Goal: Information Seeking & Learning: Find specific fact

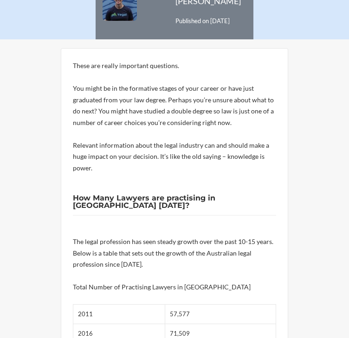
drag, startPoint x: 189, startPoint y: 156, endPoint x: 254, endPoint y: 151, distance: 65.5
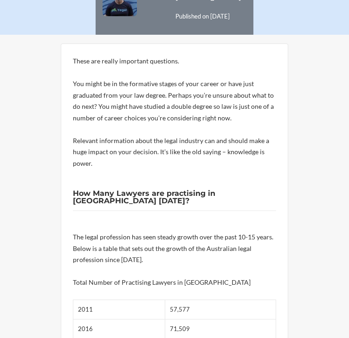
click at [246, 190] on h2 "How Many Lawyers are practising in [GEOGRAPHIC_DATA] [DATE]?" at bounding box center [174, 200] width 203 height 21
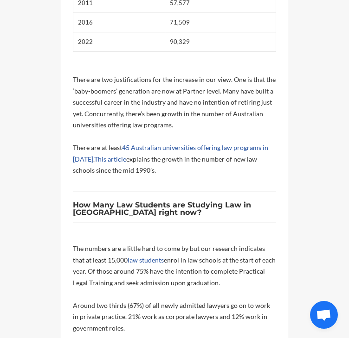
scroll to position [603, 0]
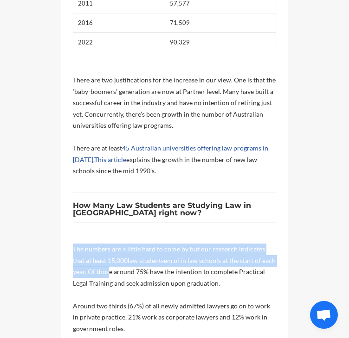
drag, startPoint x: 66, startPoint y: 198, endPoint x: 106, endPoint y: 228, distance: 49.4
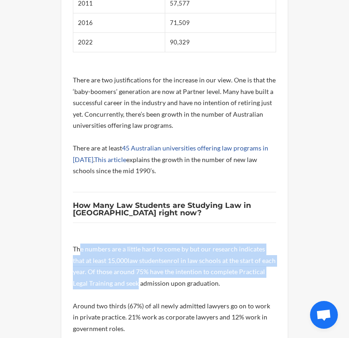
drag, startPoint x: 134, startPoint y: 236, endPoint x: 78, endPoint y: 201, distance: 65.5
click at [78, 244] on p "The numbers are a little hard to come by but our research indicates that at lea…" at bounding box center [174, 266] width 203 height 45
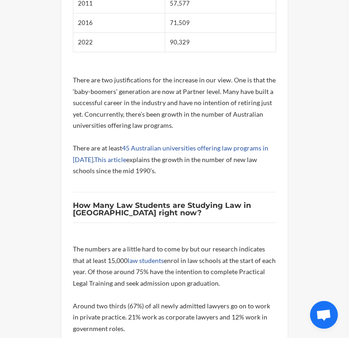
click at [76, 244] on p "The numbers are a little hard to come by but our research indicates that at lea…" at bounding box center [174, 266] width 203 height 45
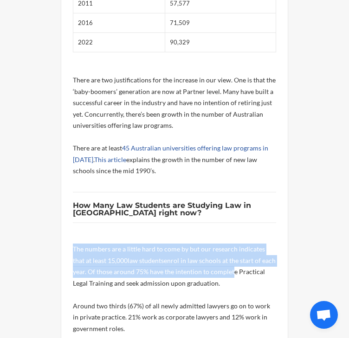
drag, startPoint x: 71, startPoint y: 200, endPoint x: 232, endPoint y: 226, distance: 163.0
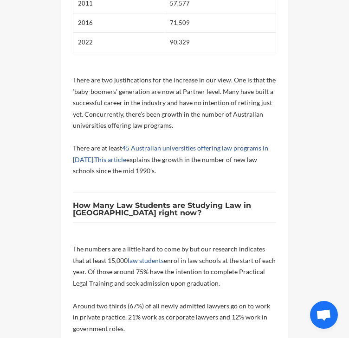
click at [237, 244] on p "The numbers are a little hard to come by but our research indicates that at lea…" at bounding box center [174, 266] width 203 height 45
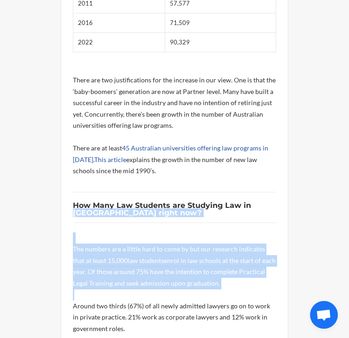
drag, startPoint x: 233, startPoint y: 240, endPoint x: 69, endPoint y: 158, distance: 183.5
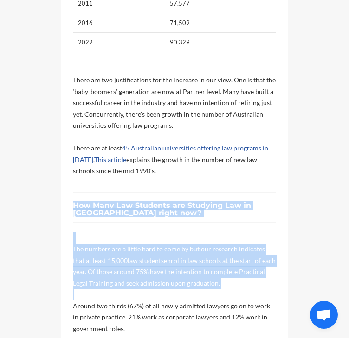
drag, startPoint x: 71, startPoint y: 153, endPoint x: 252, endPoint y: 254, distance: 206.8
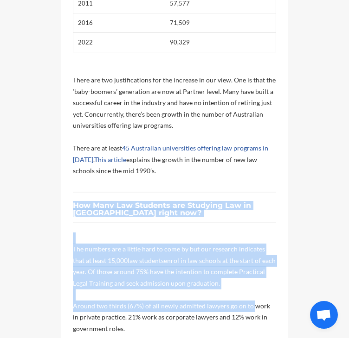
click at [252, 301] on p "Around two thirds (67%) of all newly admitted lawyers go on to work in private …" at bounding box center [174, 318] width 203 height 34
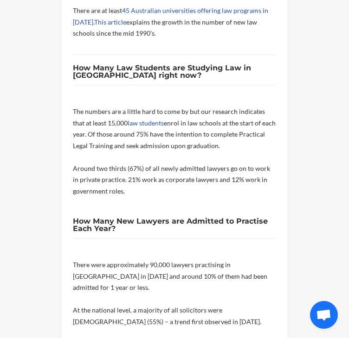
scroll to position [741, 0]
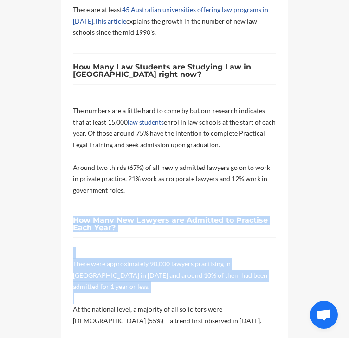
drag, startPoint x: 79, startPoint y: 169, endPoint x: 116, endPoint y: 240, distance: 79.6
click at [113, 238] on div "These are really important questions. You might be in the formative stages of y…" at bounding box center [174, 336] width 227 height 1477
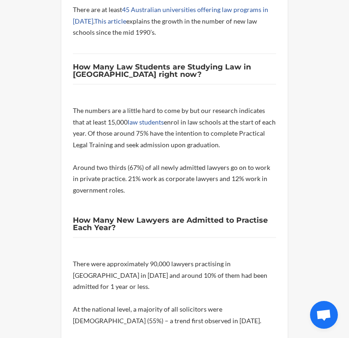
click at [134, 304] on p "At the national level, a majority of all solicitors were [DEMOGRAPHIC_DATA] (55…" at bounding box center [174, 315] width 203 height 23
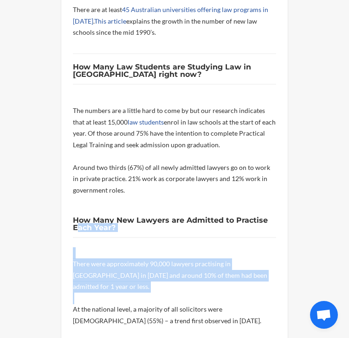
drag, startPoint x: 131, startPoint y: 234, endPoint x: 74, endPoint y: 173, distance: 83.3
click at [76, 175] on div "These are really important questions. You might be in the formative stages of y…" at bounding box center [174, 336] width 203 height 1450
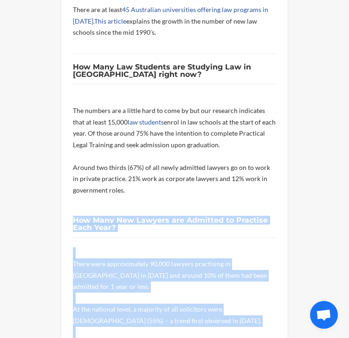
drag, startPoint x: 72, startPoint y: 170, endPoint x: 221, endPoint y: 308, distance: 202.8
click at [221, 308] on div "These are really important questions. You might be in the formative stages of y…" at bounding box center [174, 336] width 227 height 1477
drag, startPoint x: 214, startPoint y: 306, endPoint x: 72, endPoint y: 169, distance: 197.1
click at [73, 168] on div "These are really important questions. You might be in the formative stages of y…" at bounding box center [174, 336] width 203 height 1450
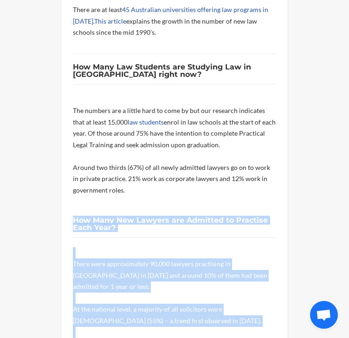
click at [72, 169] on div "These are really important questions. You might be in the formative stages of y…" at bounding box center [174, 336] width 227 height 1477
drag, startPoint x: 72, startPoint y: 169, endPoint x: 148, endPoint y: 290, distance: 143.2
click at [147, 288] on div "These are really important questions. You might be in the formative stages of y…" at bounding box center [174, 336] width 227 height 1477
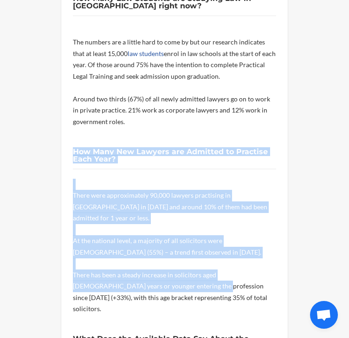
click at [206, 148] on h2 "How Many New Lawyers are Admitted to Practise Each Year?" at bounding box center [174, 158] width 203 height 21
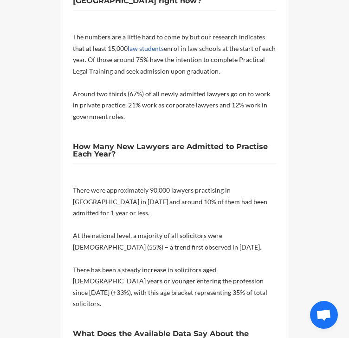
scroll to position [816, 0]
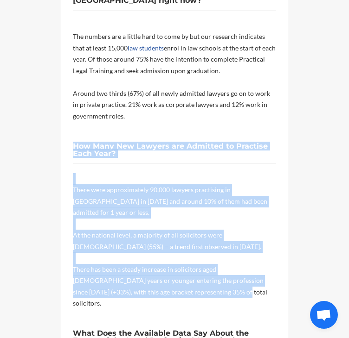
drag, startPoint x: 72, startPoint y: 96, endPoint x: 193, endPoint y: 227, distance: 177.8
click at [204, 230] on div "These are really important questions. You might be in the formative stages of y…" at bounding box center [174, 262] width 227 height 1477
click at [193, 264] on p "There has been a steady increase in solicitors aged [DEMOGRAPHIC_DATA] years or…" at bounding box center [174, 286] width 203 height 45
drag, startPoint x: 166, startPoint y: 230, endPoint x: 73, endPoint y: 96, distance: 162.6
click at [73, 96] on div "These are really important questions. You might be in the formative stages of y…" at bounding box center [174, 261] width 203 height 1450
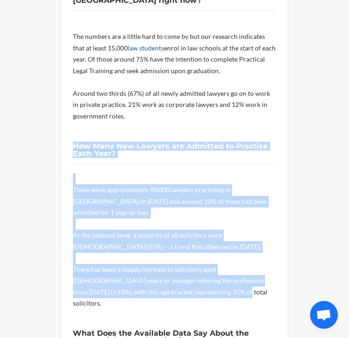
click at [73, 142] on b "How Many New Lawyers are Admitted to Practise Each Year?" at bounding box center [170, 150] width 195 height 16
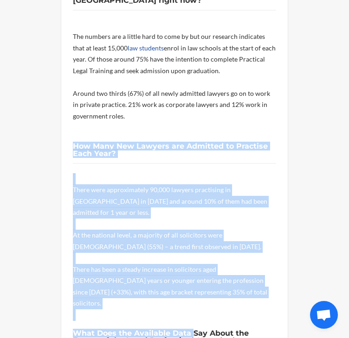
drag, startPoint x: 73, startPoint y: 97, endPoint x: 189, endPoint y: 252, distance: 194.1
click at [189, 252] on div "These are really important questions. You might be in the formative stages of y…" at bounding box center [174, 261] width 203 height 1450
click at [196, 264] on p "There has been a steady increase in solicitors aged [DEMOGRAPHIC_DATA] years or…" at bounding box center [174, 286] width 203 height 45
